Goal: Information Seeking & Learning: Learn about a topic

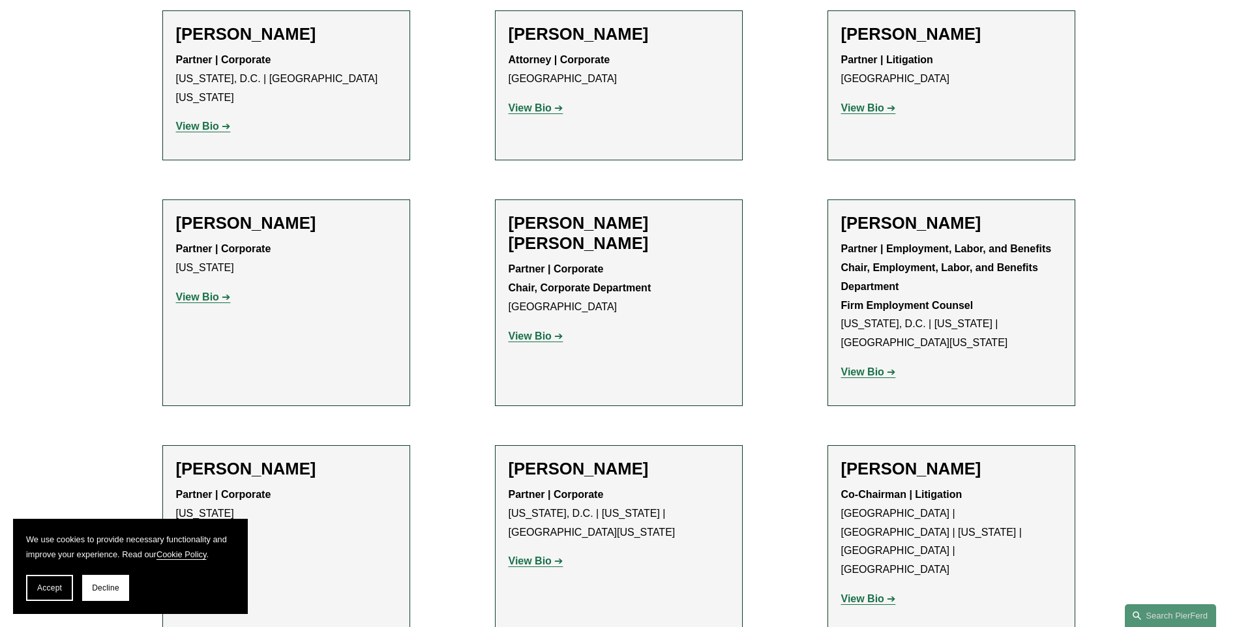
scroll to position [5086, 0]
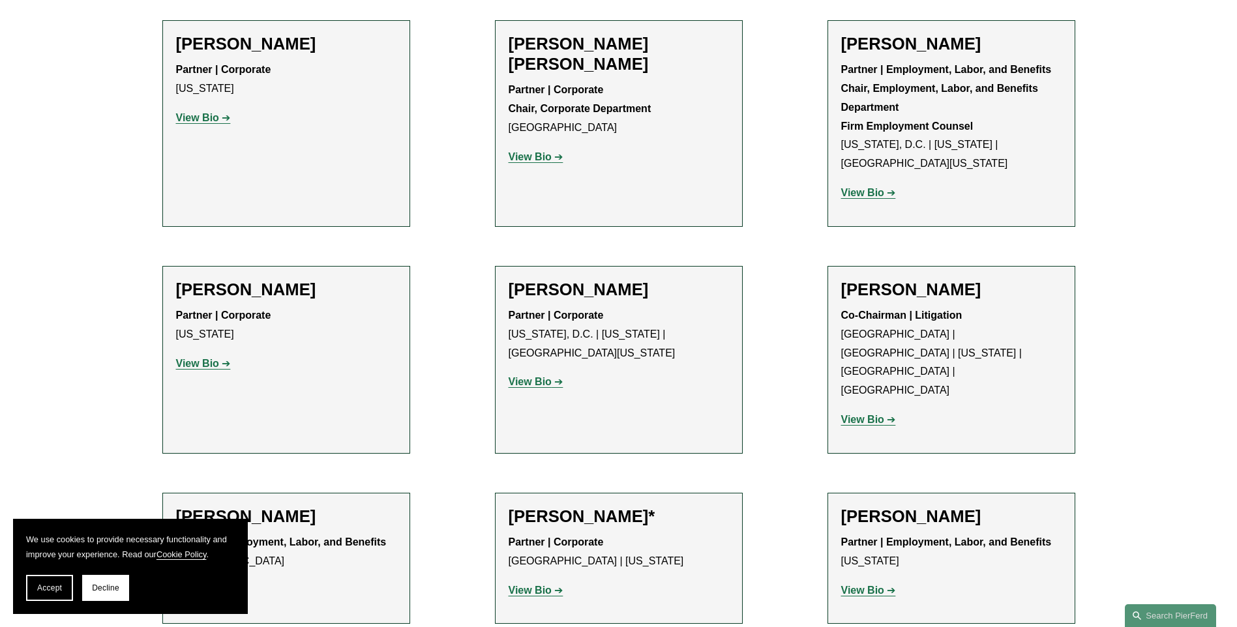
click at [873, 414] on strong "View Bio" at bounding box center [862, 419] width 43 height 11
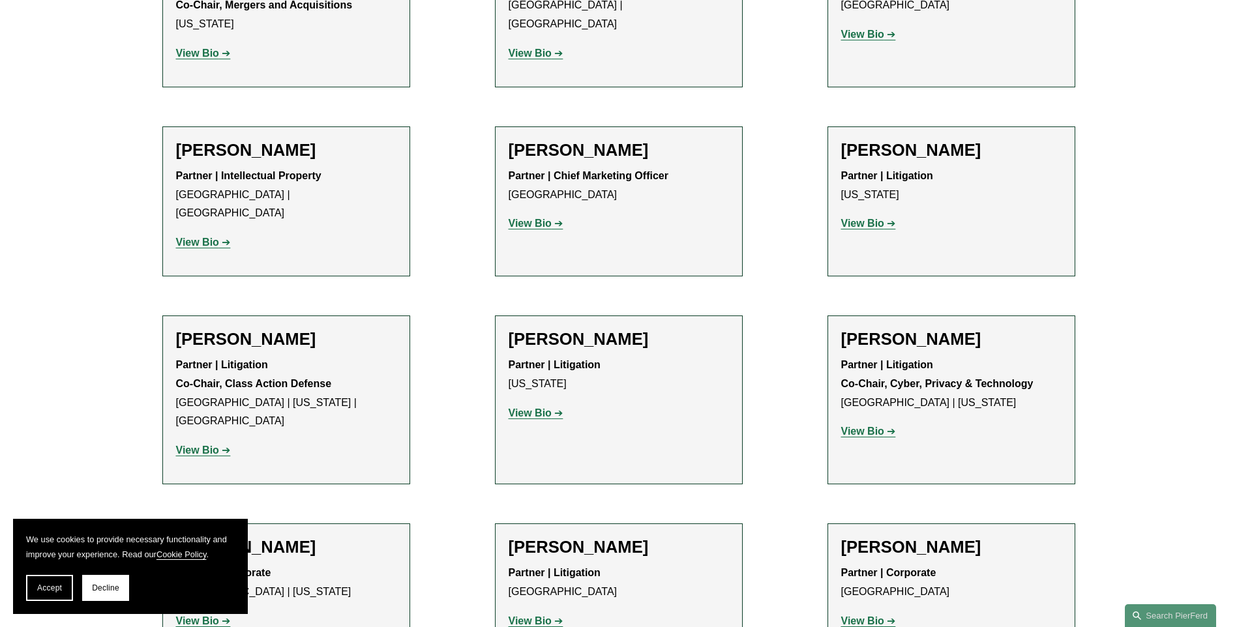
scroll to position [11347, 0]
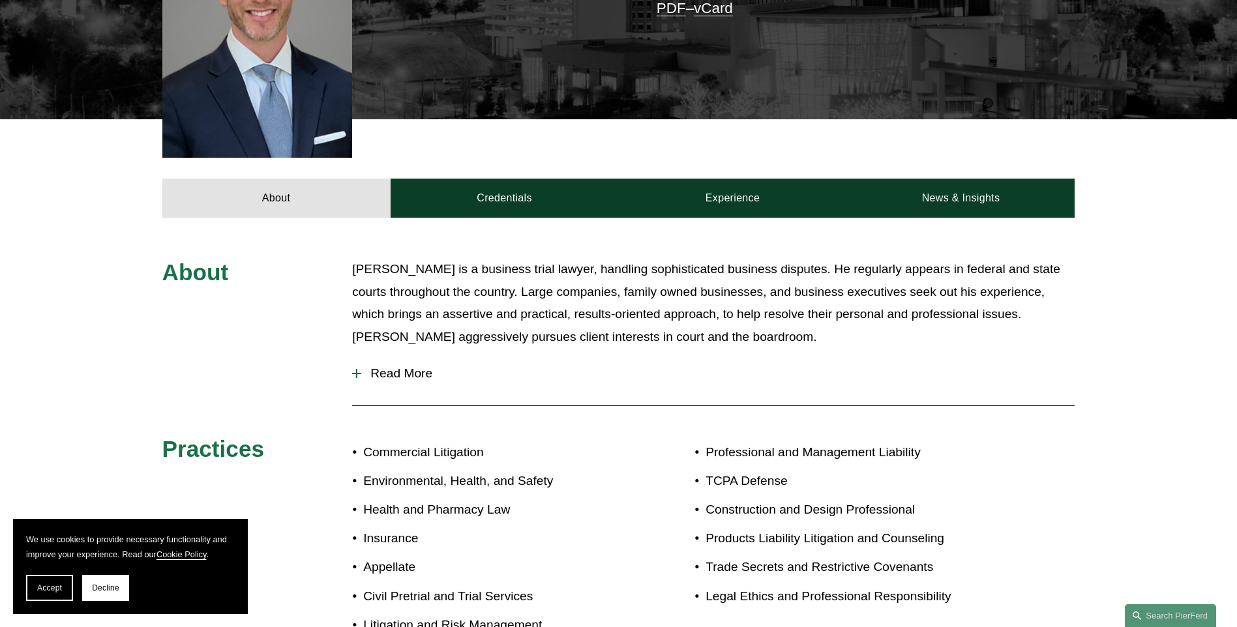
scroll to position [376, 0]
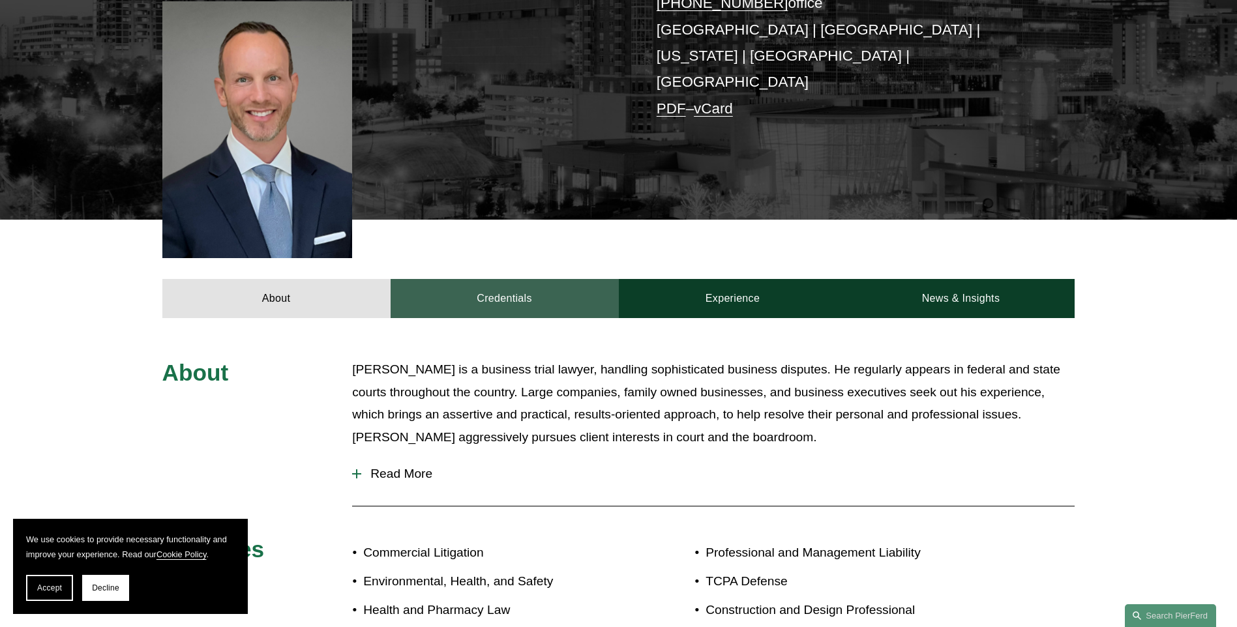
click at [466, 279] on link "Credentials" at bounding box center [505, 298] width 228 height 39
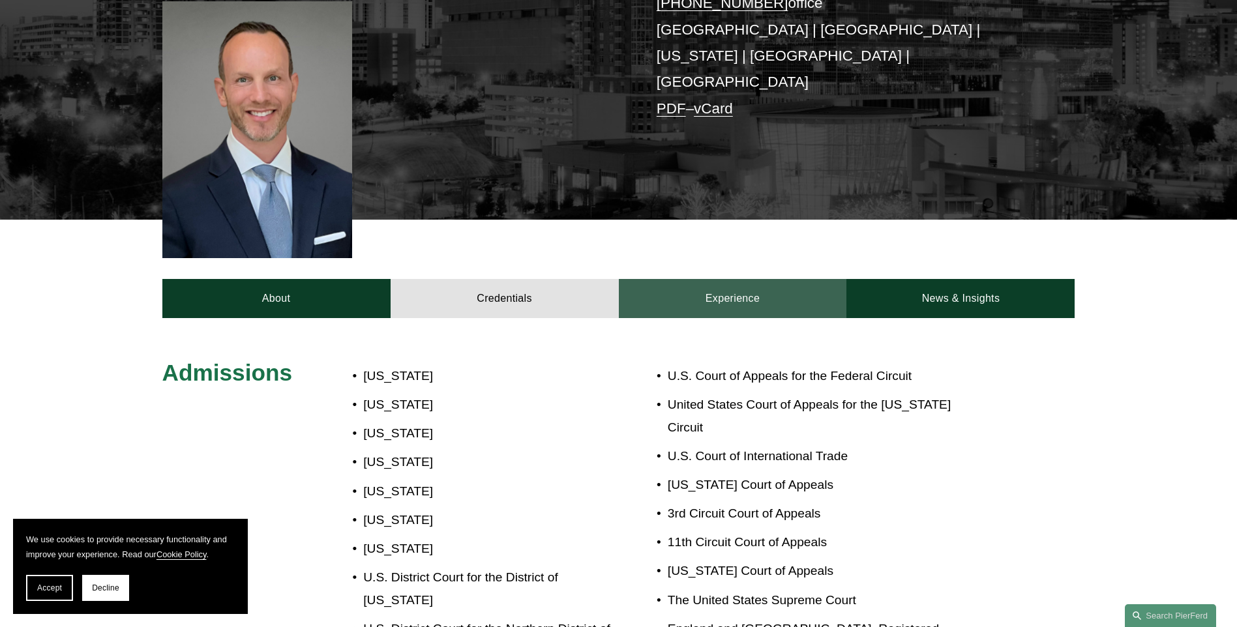
click at [691, 279] on link "Experience" at bounding box center [733, 298] width 228 height 39
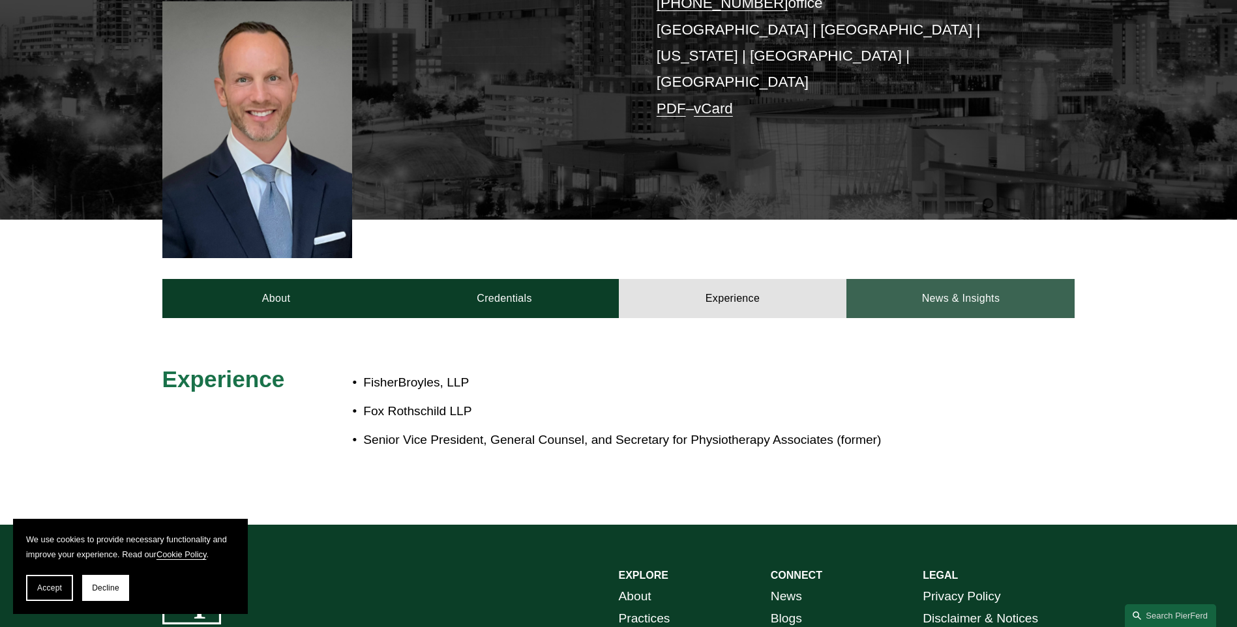
click at [916, 279] on link "News & Insights" at bounding box center [960, 298] width 228 height 39
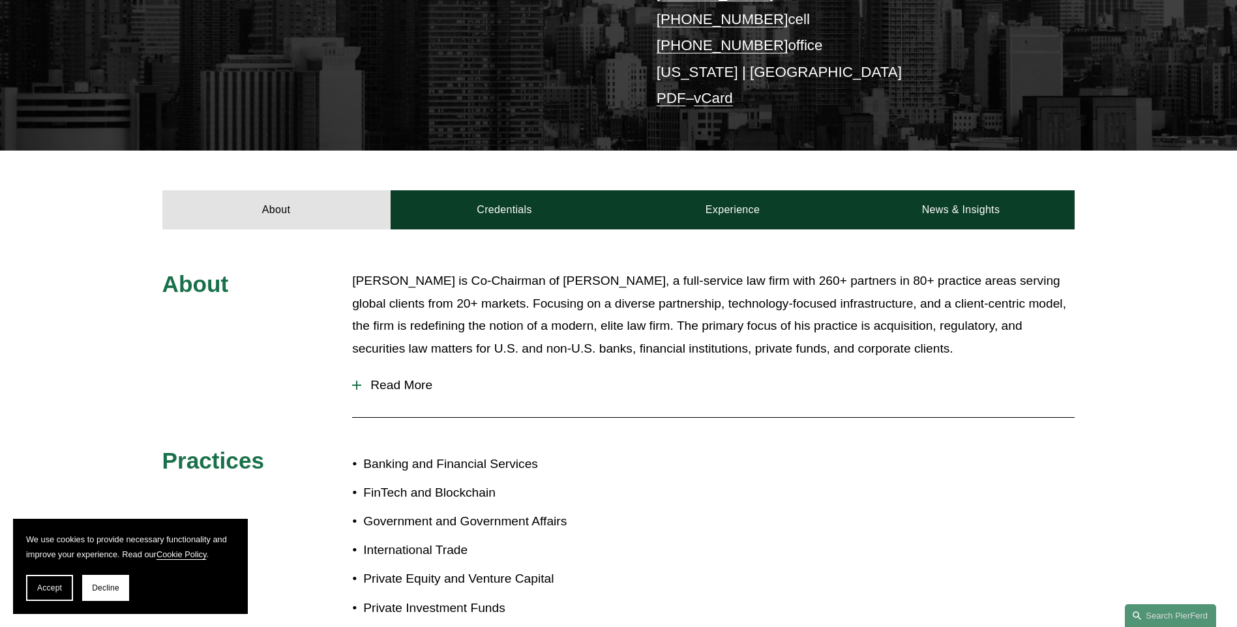
scroll to position [326, 0]
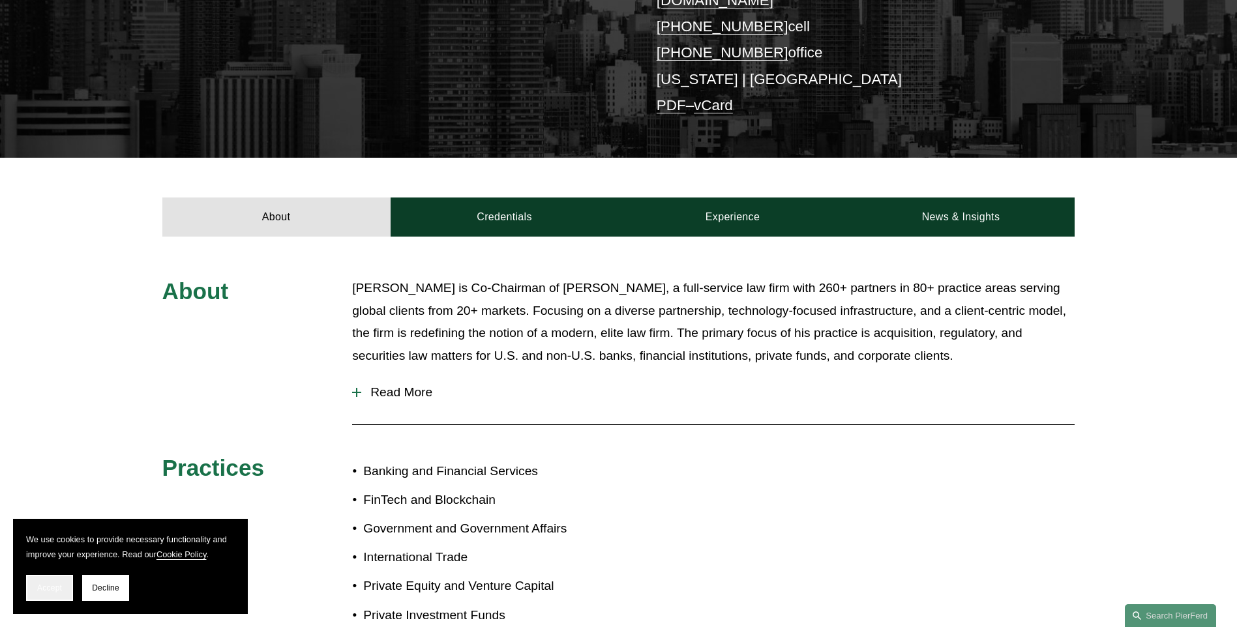
click at [29, 591] on button "Accept" at bounding box center [49, 588] width 47 height 26
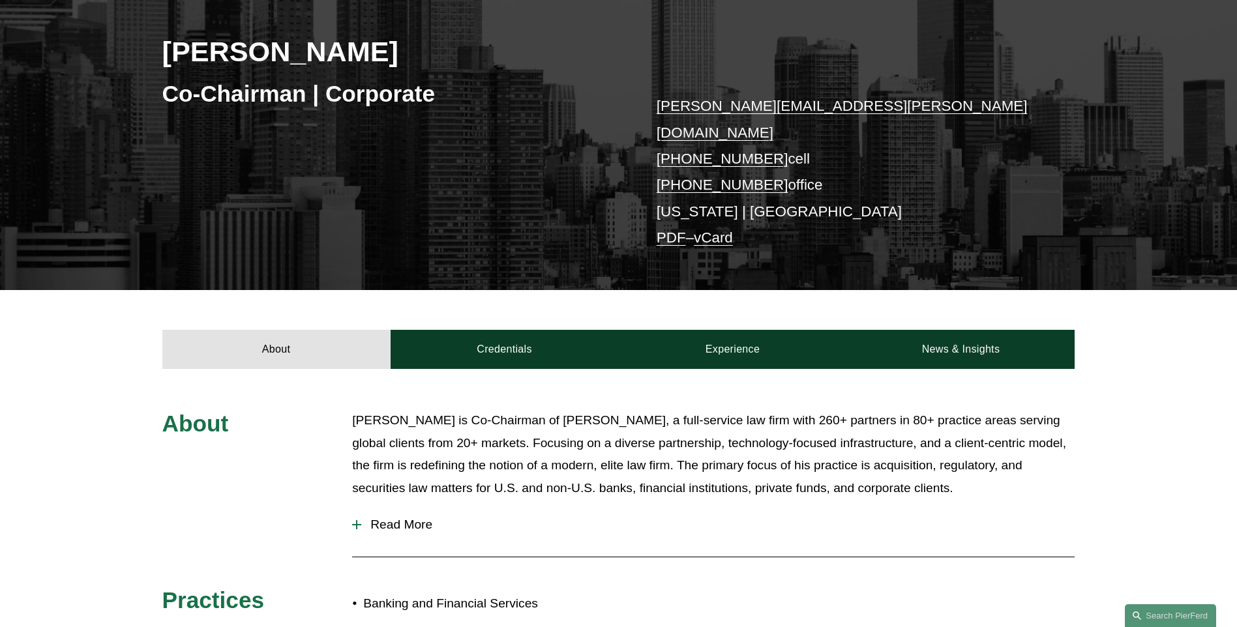
scroll to position [0, 0]
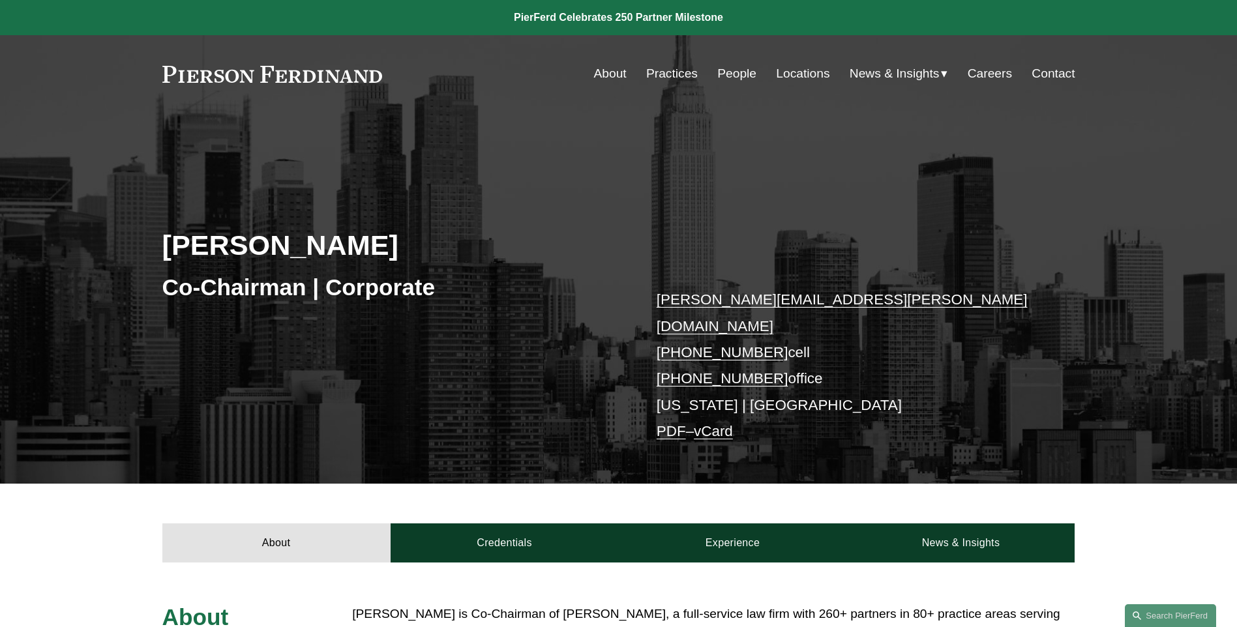
click at [993, 72] on link "Careers" at bounding box center [990, 73] width 44 height 25
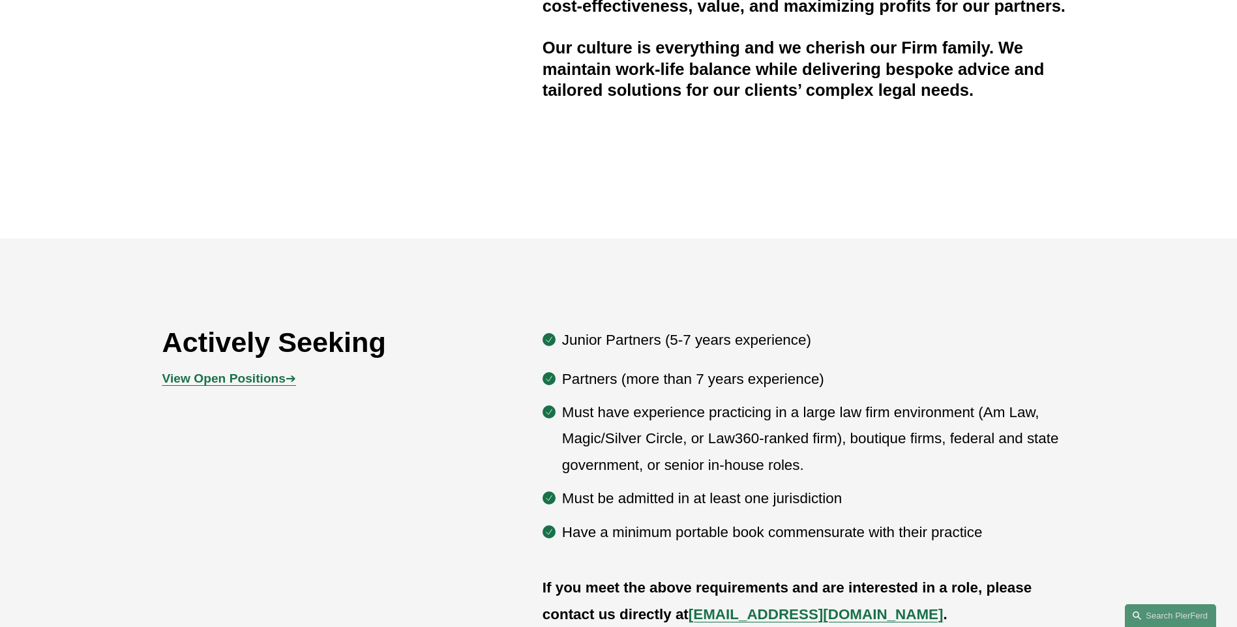
scroll to position [587, 0]
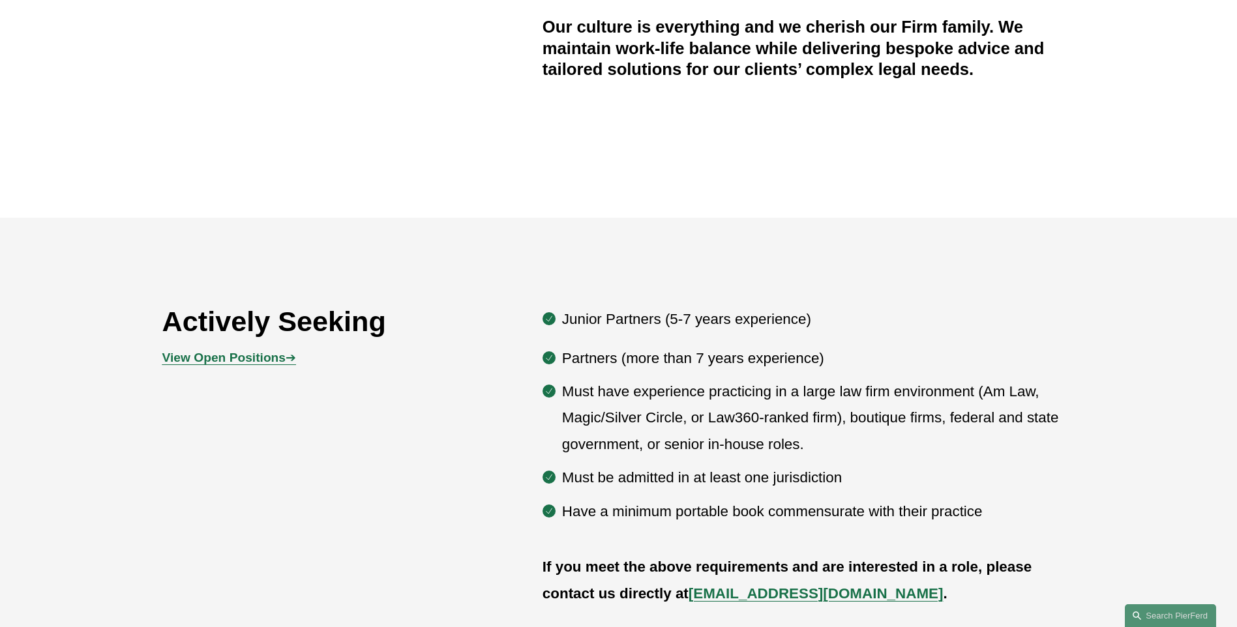
click at [207, 357] on strong "View Open Positions" at bounding box center [223, 358] width 123 height 14
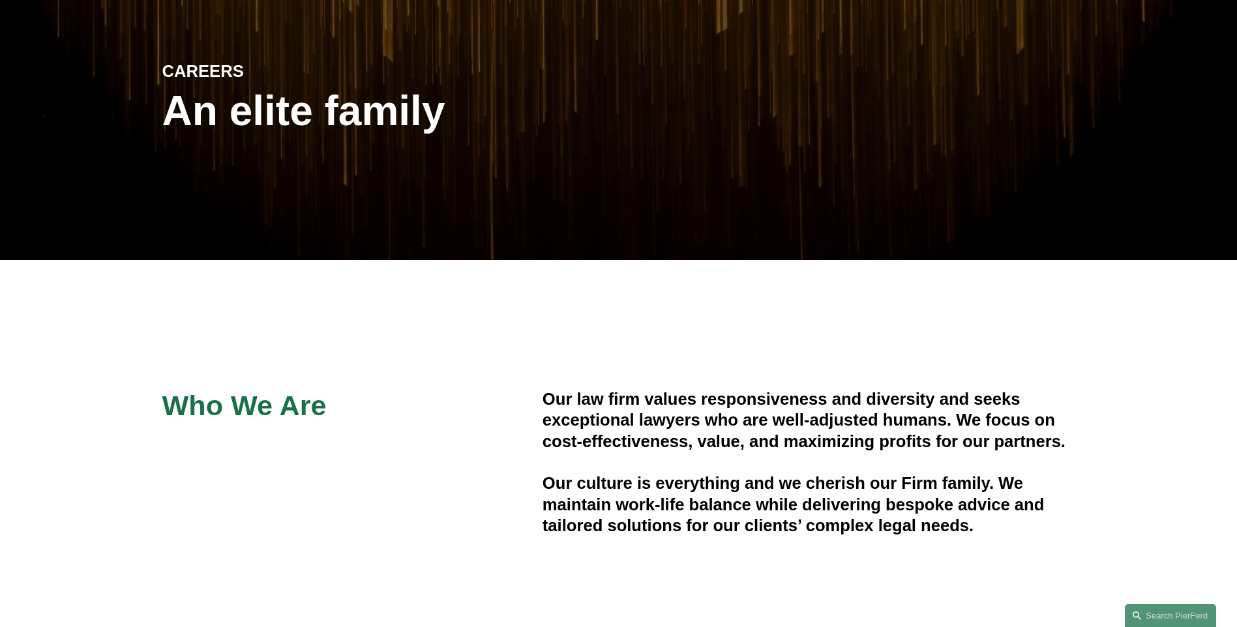
scroll to position [0, 0]
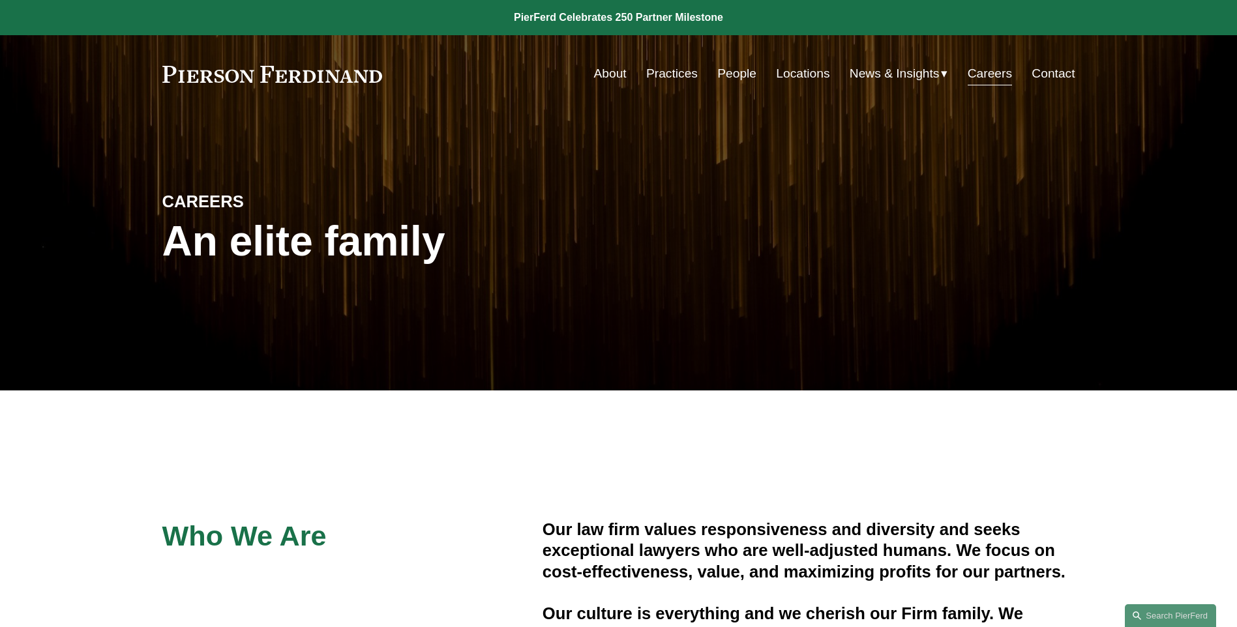
click at [732, 74] on link "People" at bounding box center [736, 73] width 39 height 25
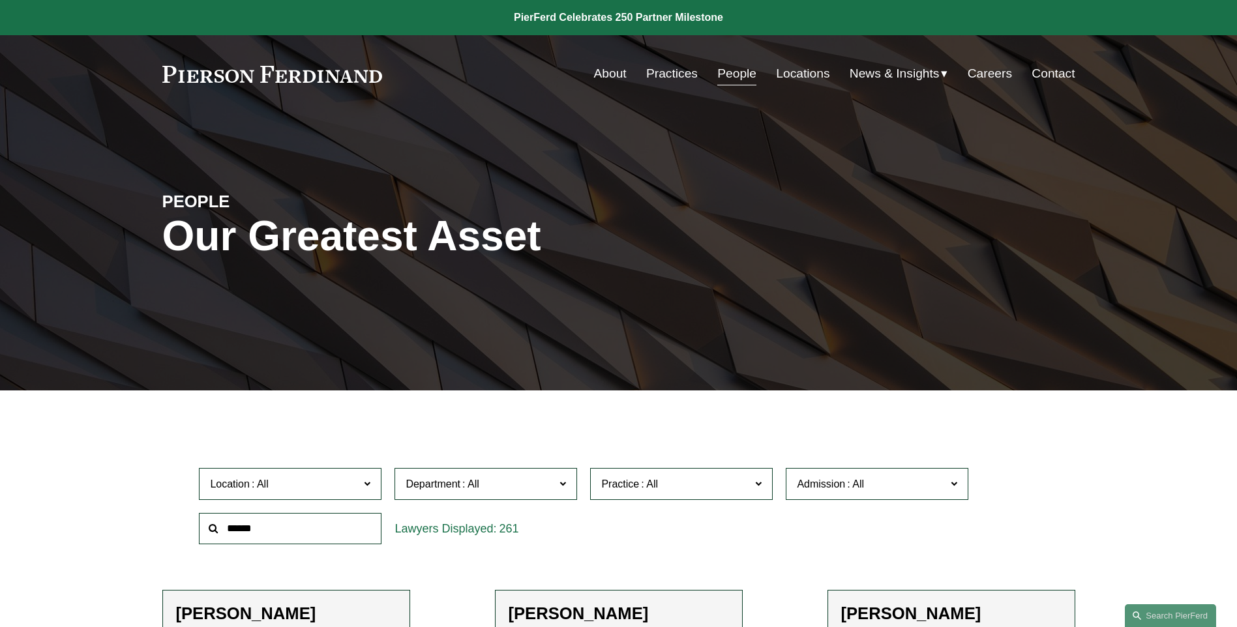
click at [671, 73] on link "Practices" at bounding box center [672, 73] width 52 height 25
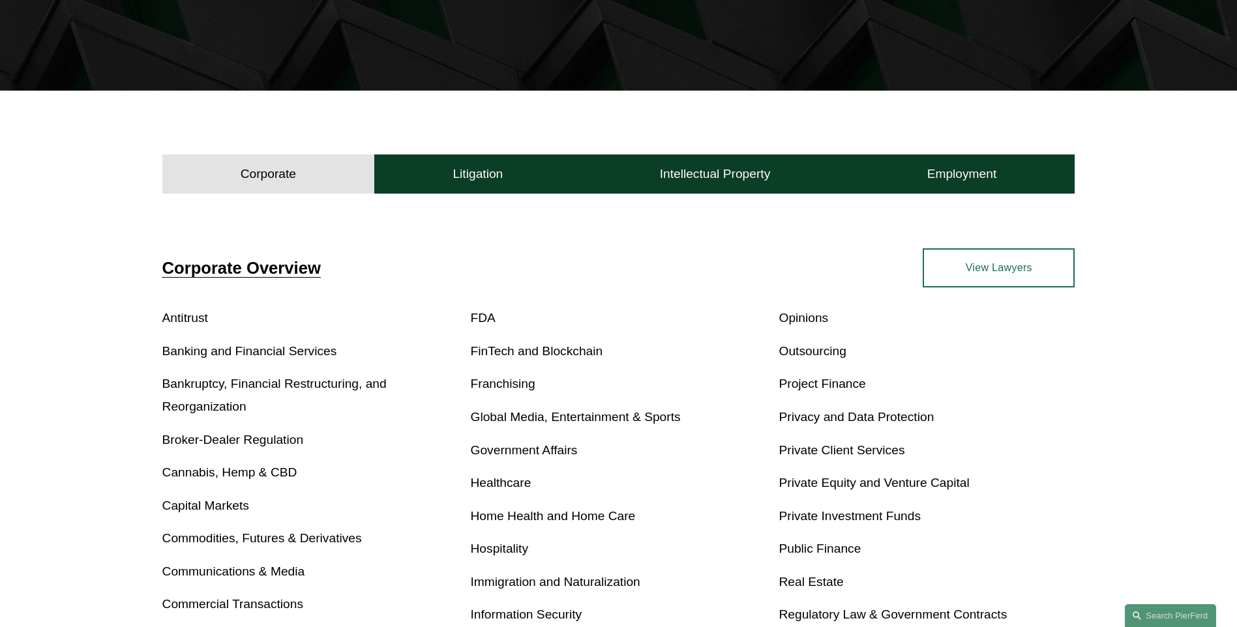
scroll to position [326, 0]
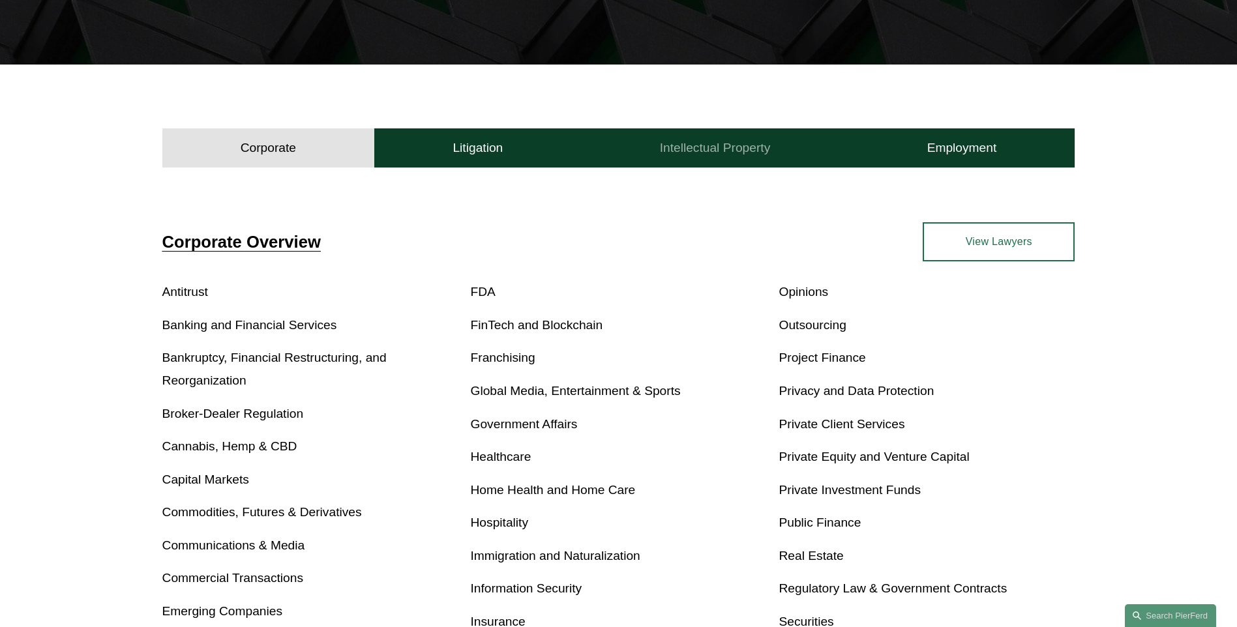
click at [708, 145] on h4 "Intellectual Property" at bounding box center [715, 148] width 111 height 16
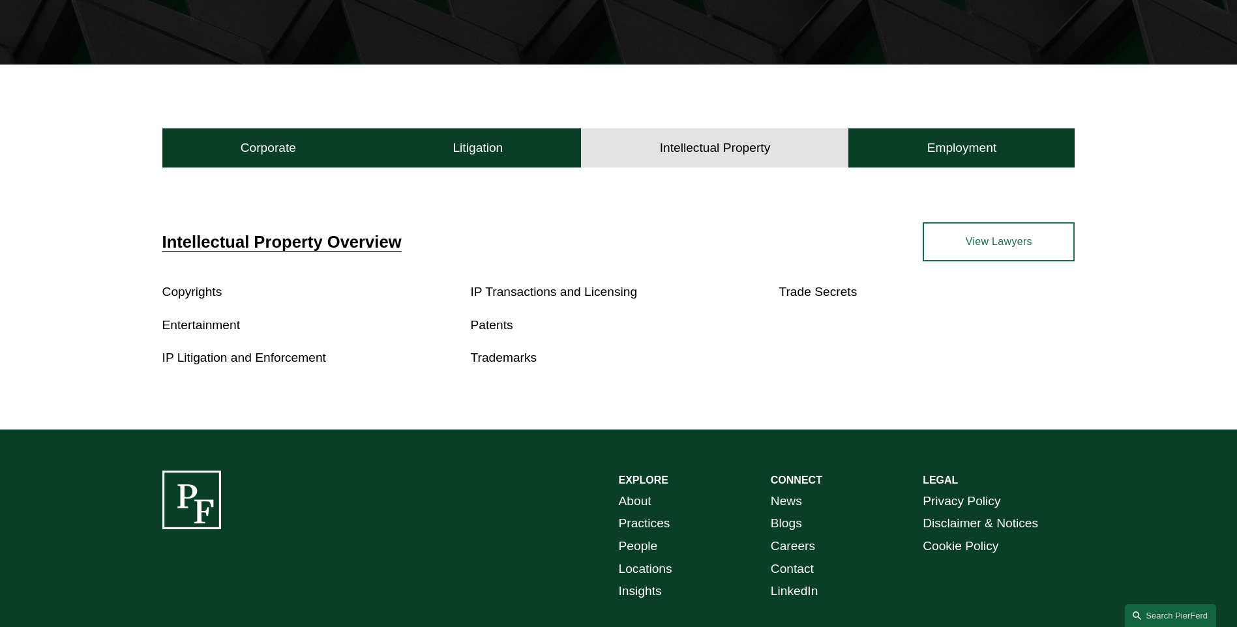
click at [499, 356] on link "Trademarks" at bounding box center [504, 358] width 67 height 14
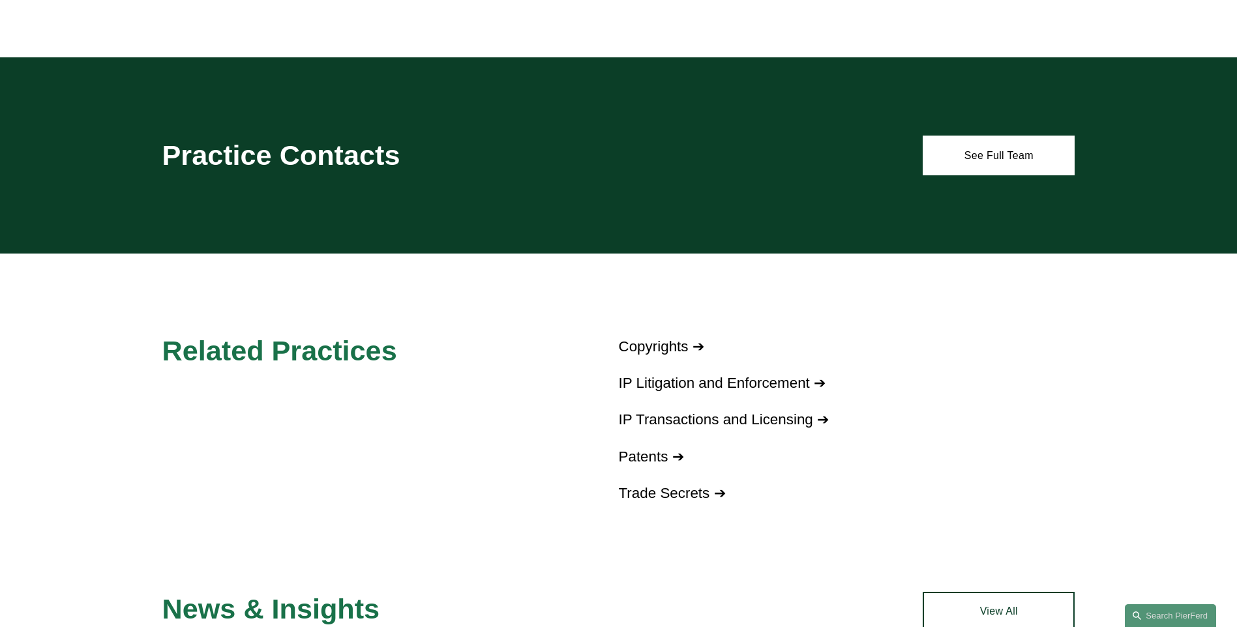
scroll to position [848, 0]
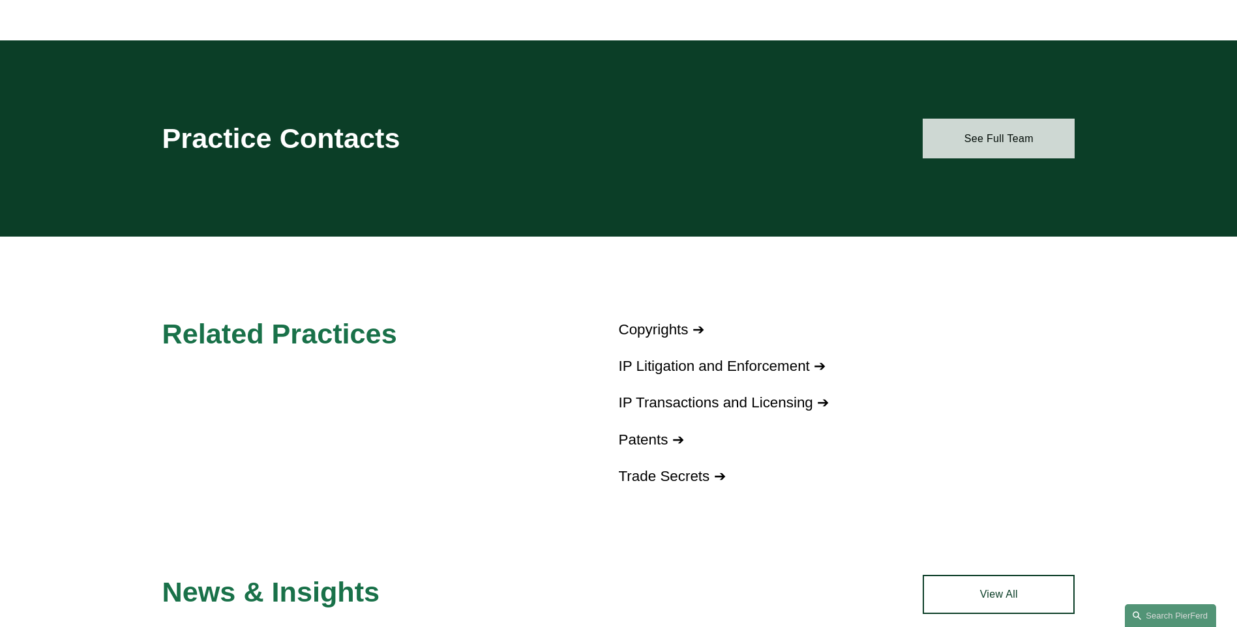
click at [991, 138] on link "See Full Team" at bounding box center [999, 138] width 152 height 39
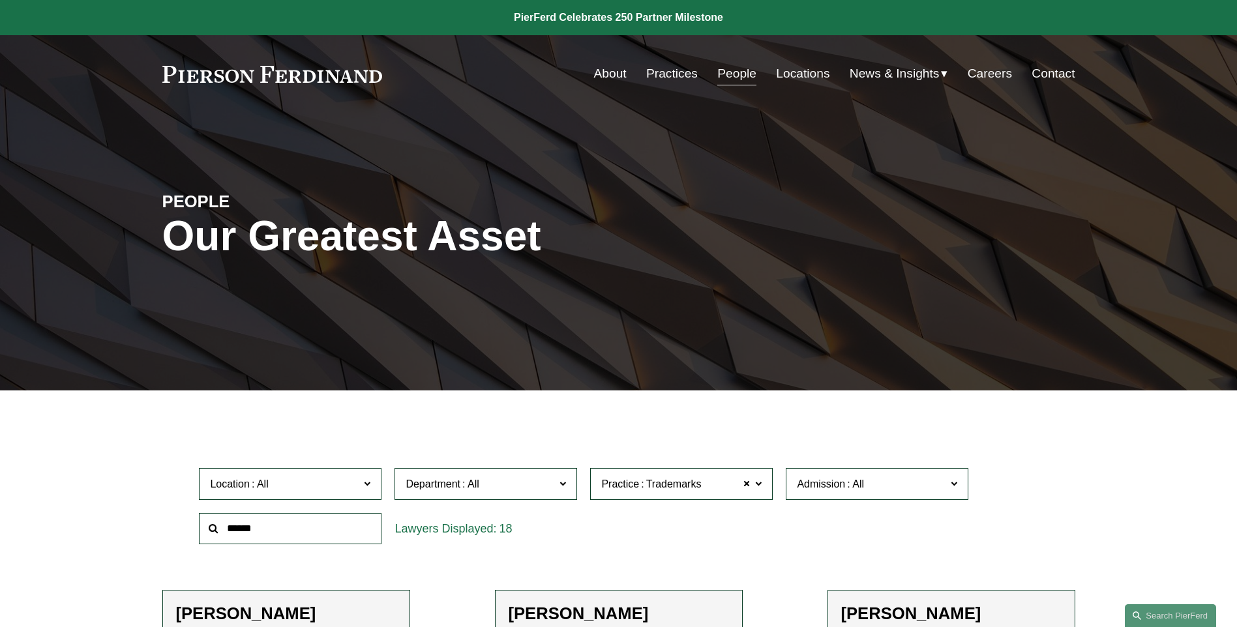
click at [325, 76] on link at bounding box center [272, 74] width 220 height 17
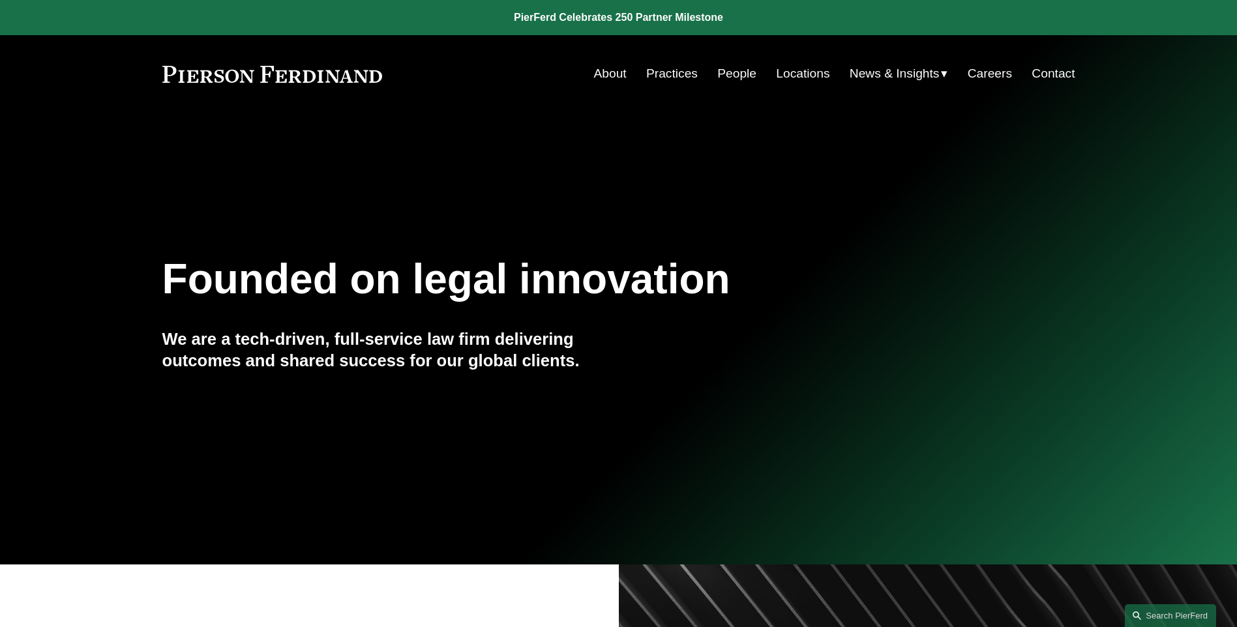
click at [653, 14] on link at bounding box center [618, 17] width 1237 height 35
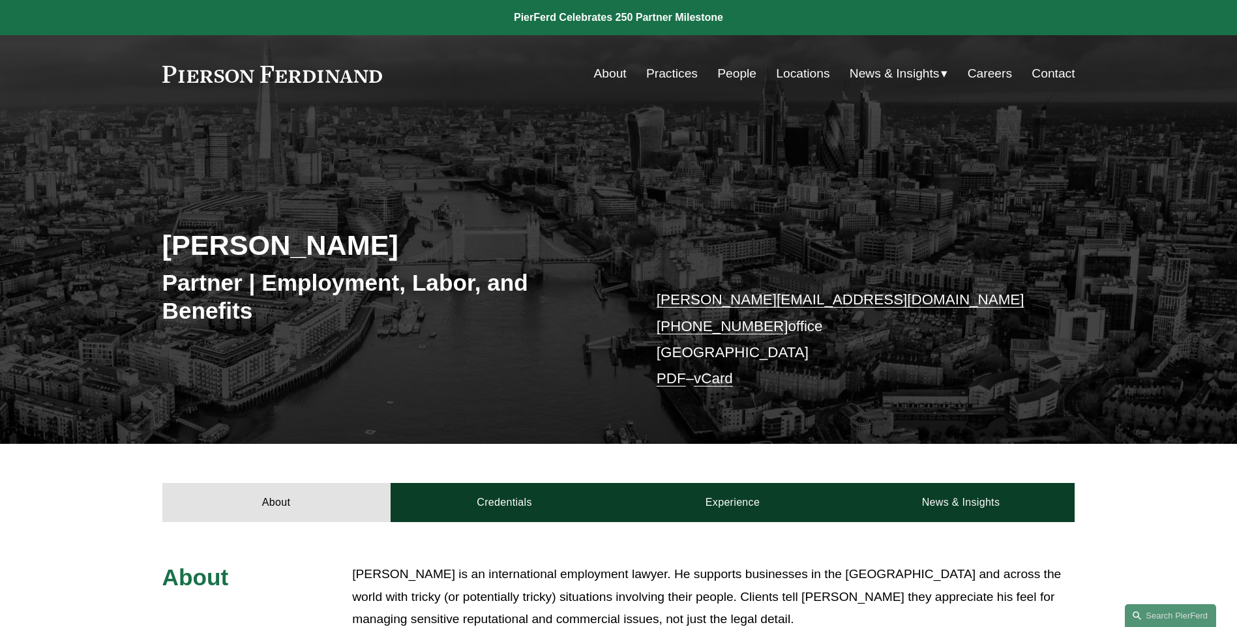
click at [813, 74] on link "Locations" at bounding box center [802, 73] width 53 height 25
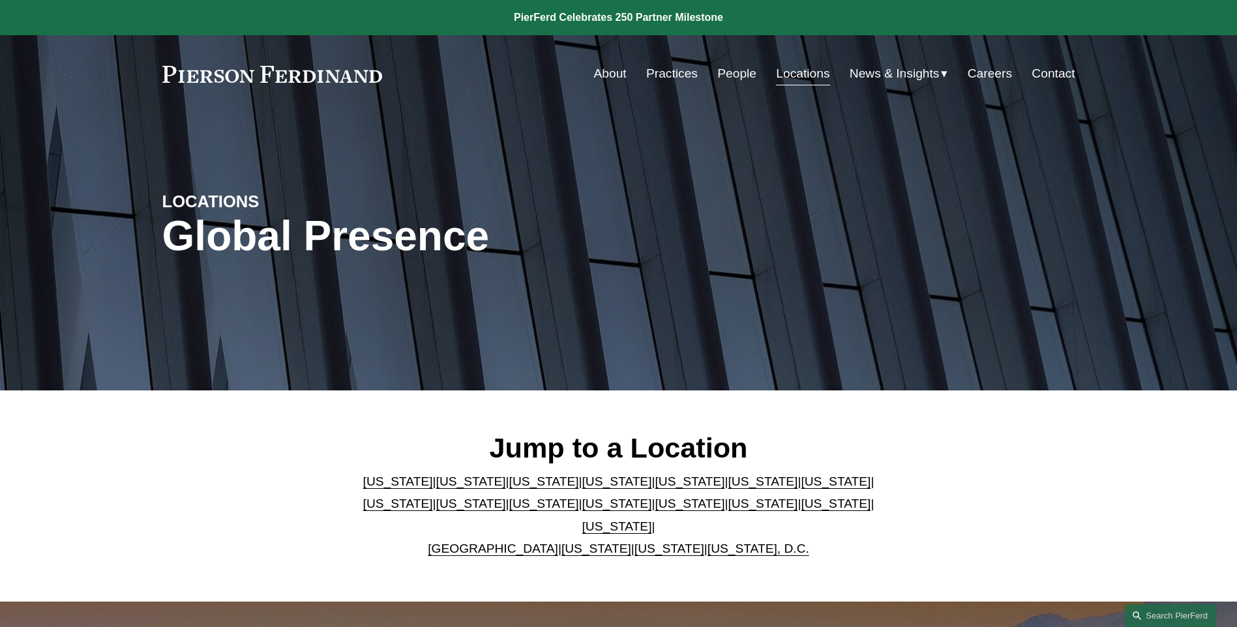
click at [606, 74] on link "About" at bounding box center [610, 73] width 33 height 25
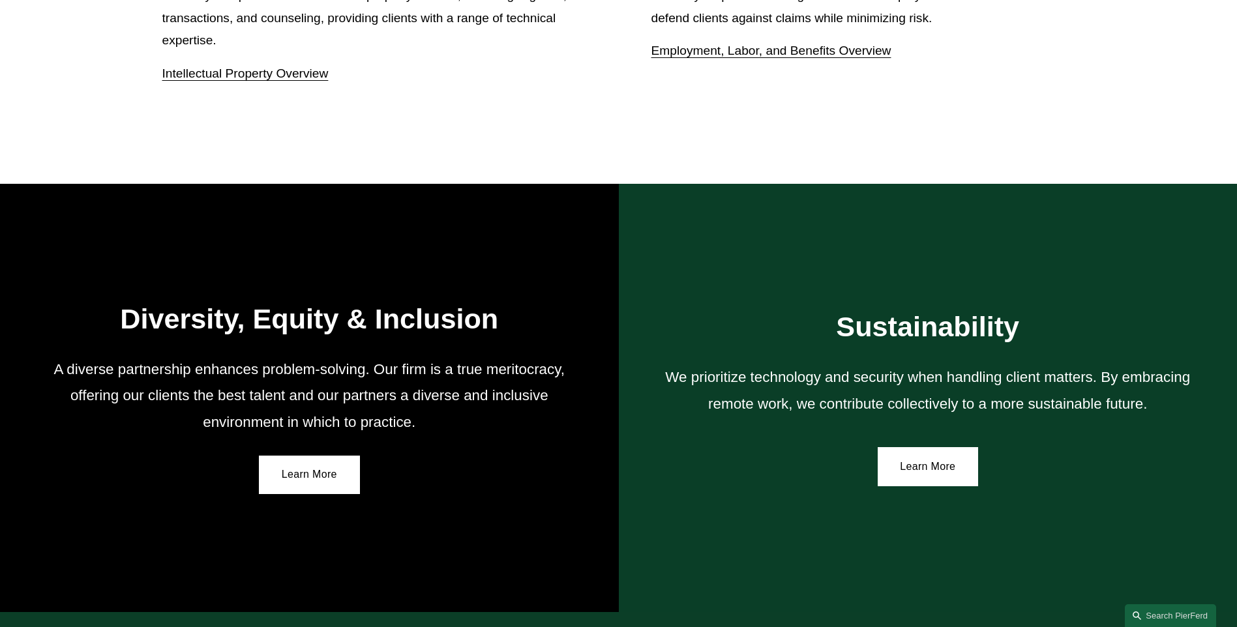
scroll to position [2087, 0]
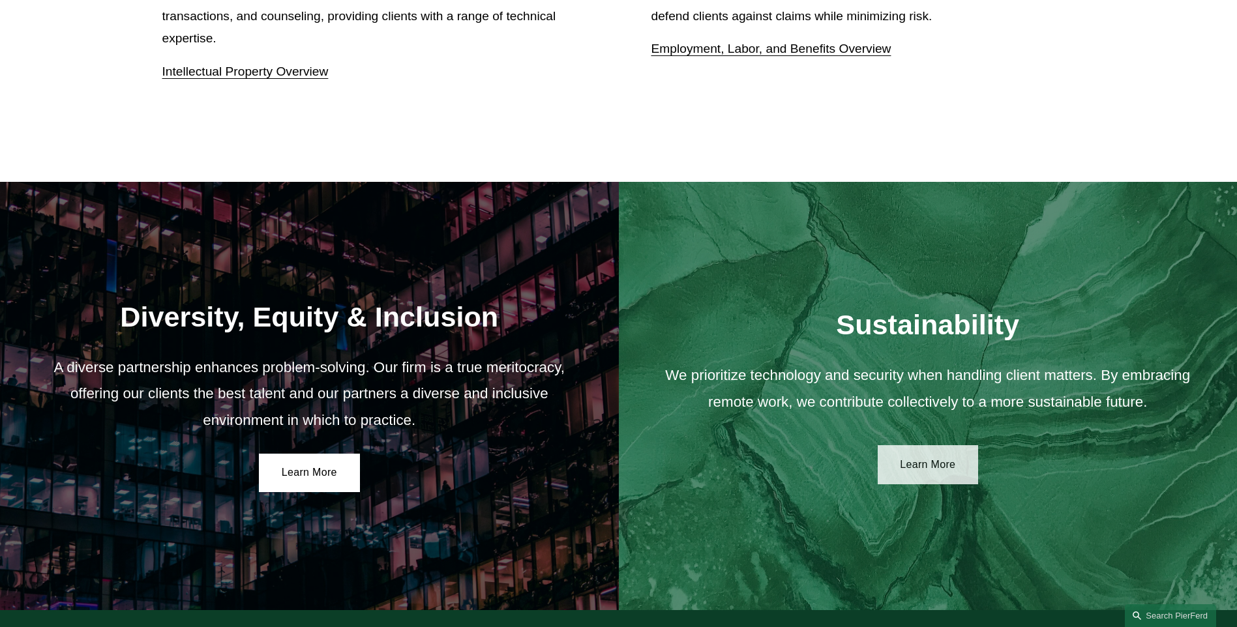
click at [927, 471] on link "Learn More" at bounding box center [928, 464] width 101 height 39
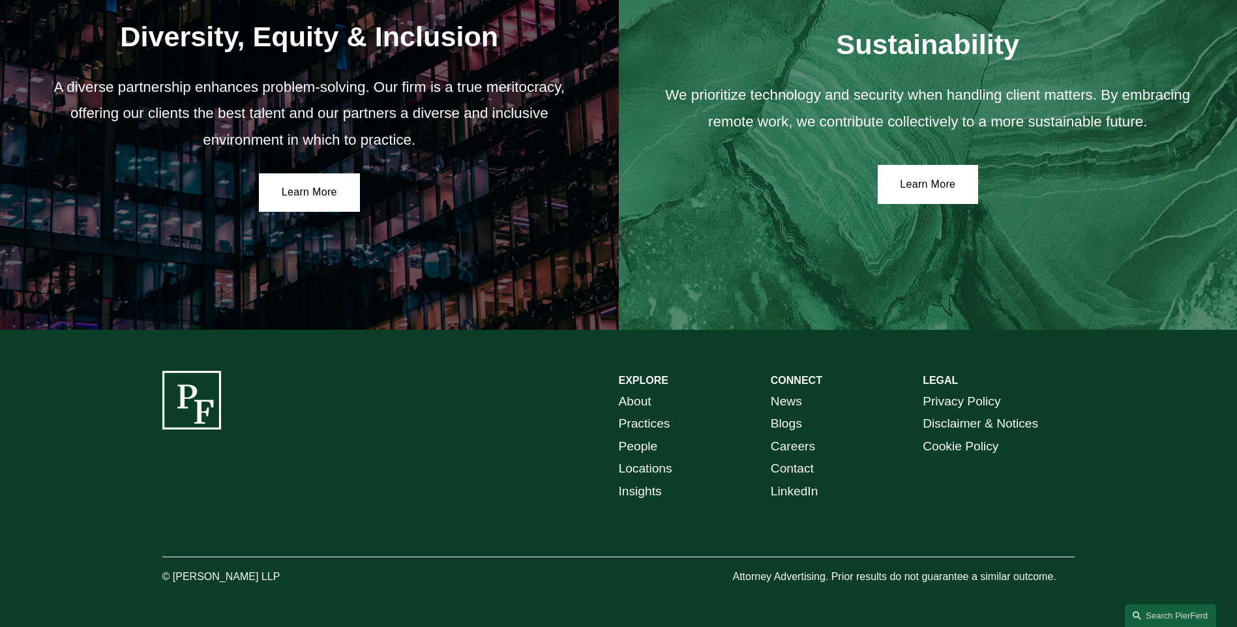
scroll to position [2372, 0]
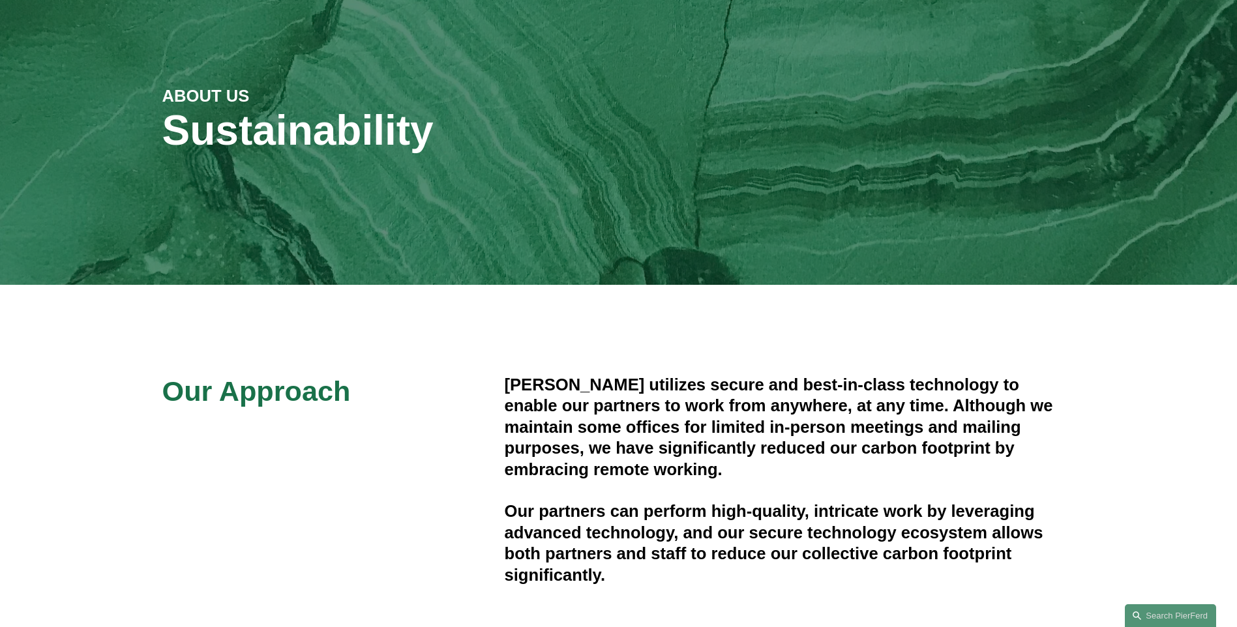
scroll to position [130, 0]
